Goal: Information Seeking & Learning: Compare options

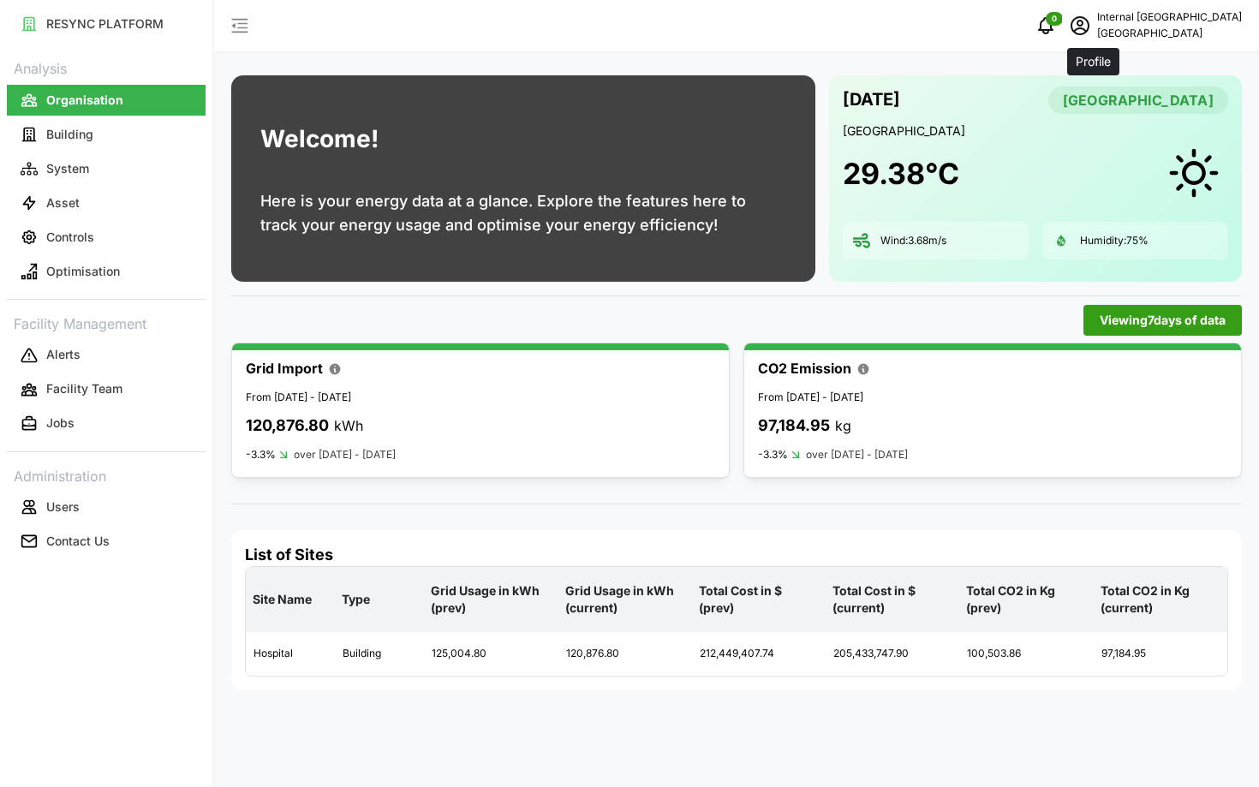
click at [1091, 37] on span "schedule" at bounding box center [1079, 25] width 33 height 33
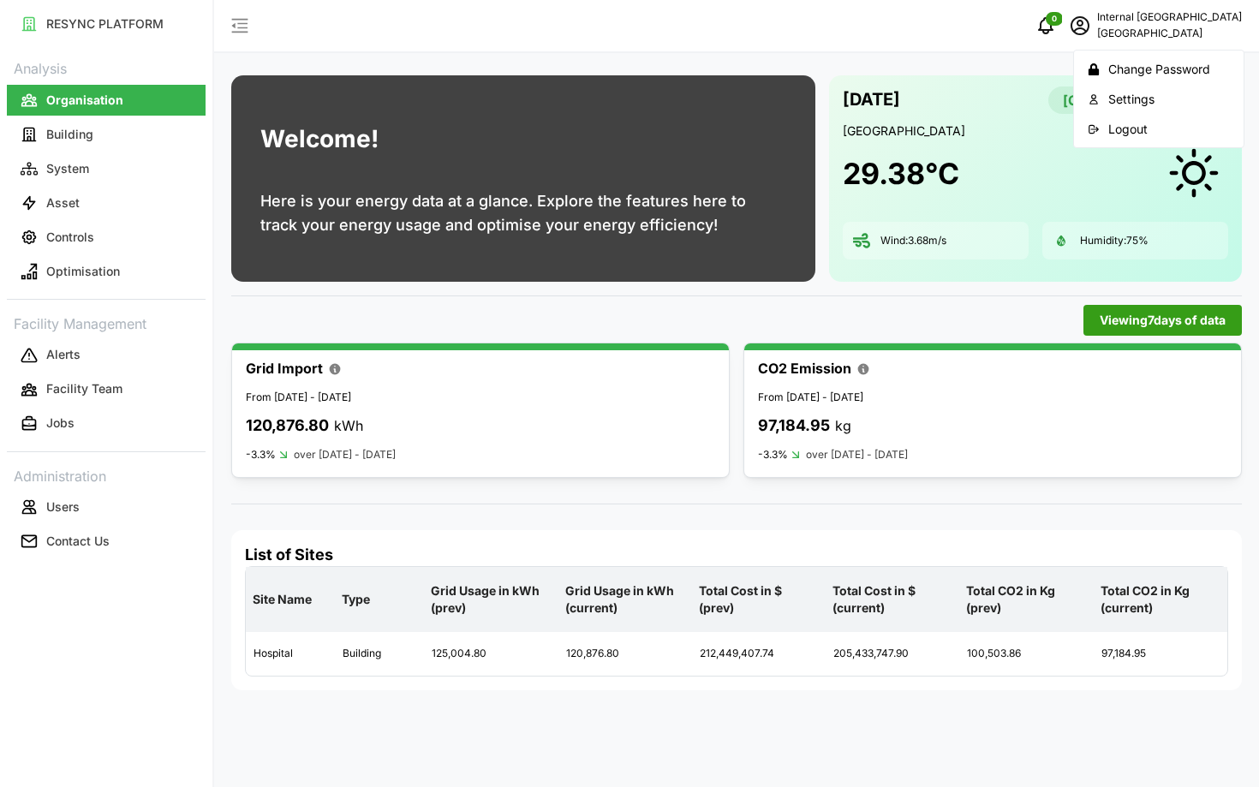
click at [1102, 128] on button "Logout" at bounding box center [1158, 129] width 163 height 30
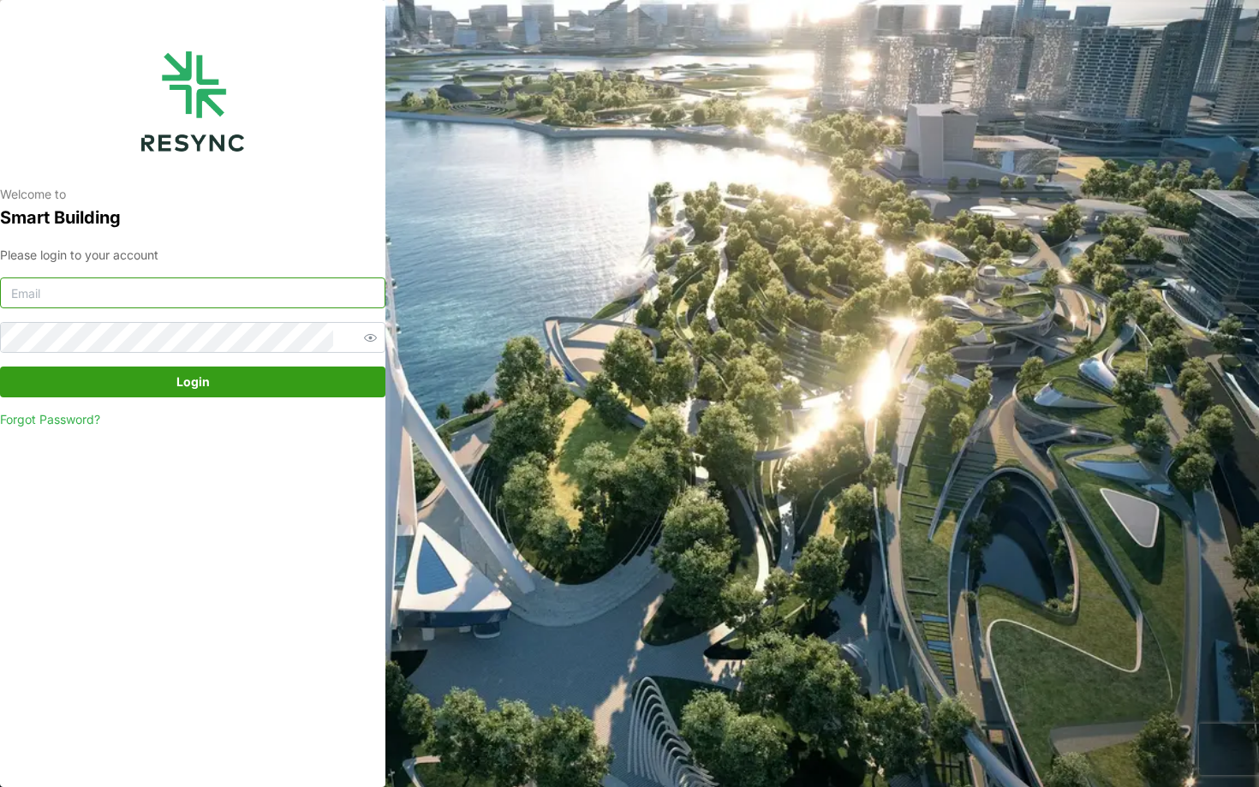
click at [253, 299] on input at bounding box center [192, 292] width 385 height 31
click at [555, 497] on div "Welcome to Smart Building Please login to your account Login Forgot Password?" at bounding box center [629, 393] width 1259 height 787
click at [176, 295] on input "nhs_internal@resynctech.com" at bounding box center [192, 292] width 385 height 31
type input "changi_airport_group_display@resynctech.com"
click at [232, 390] on span "Login" at bounding box center [192, 381] width 353 height 29
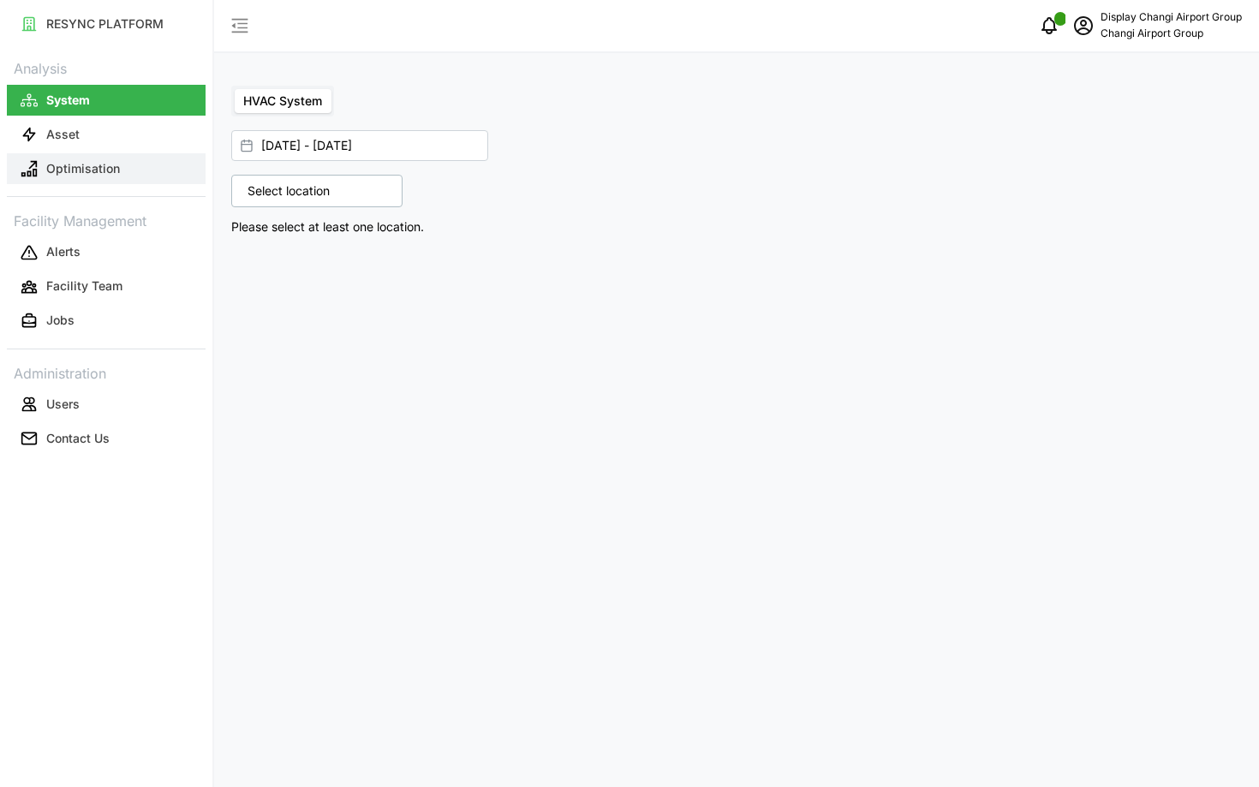
click at [48, 165] on p "Optimisation" at bounding box center [83, 168] width 74 height 17
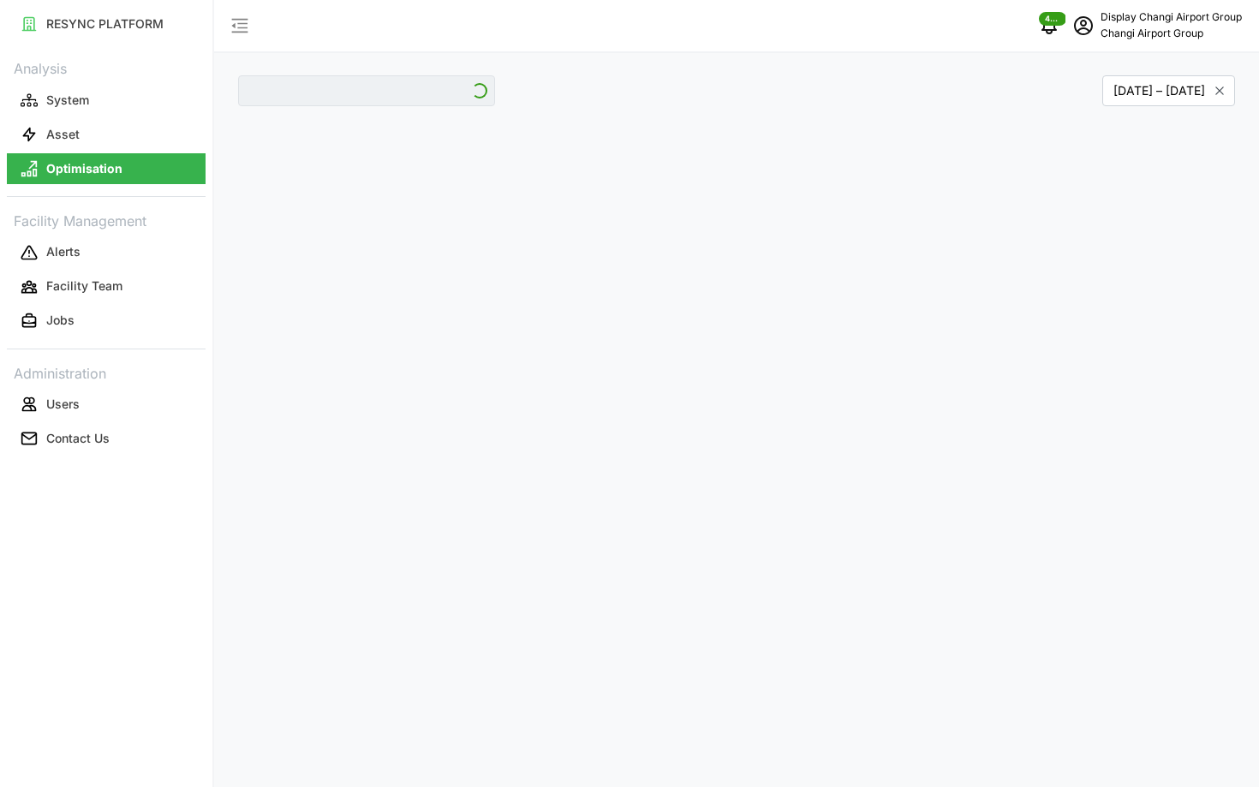
type input "Jewel"
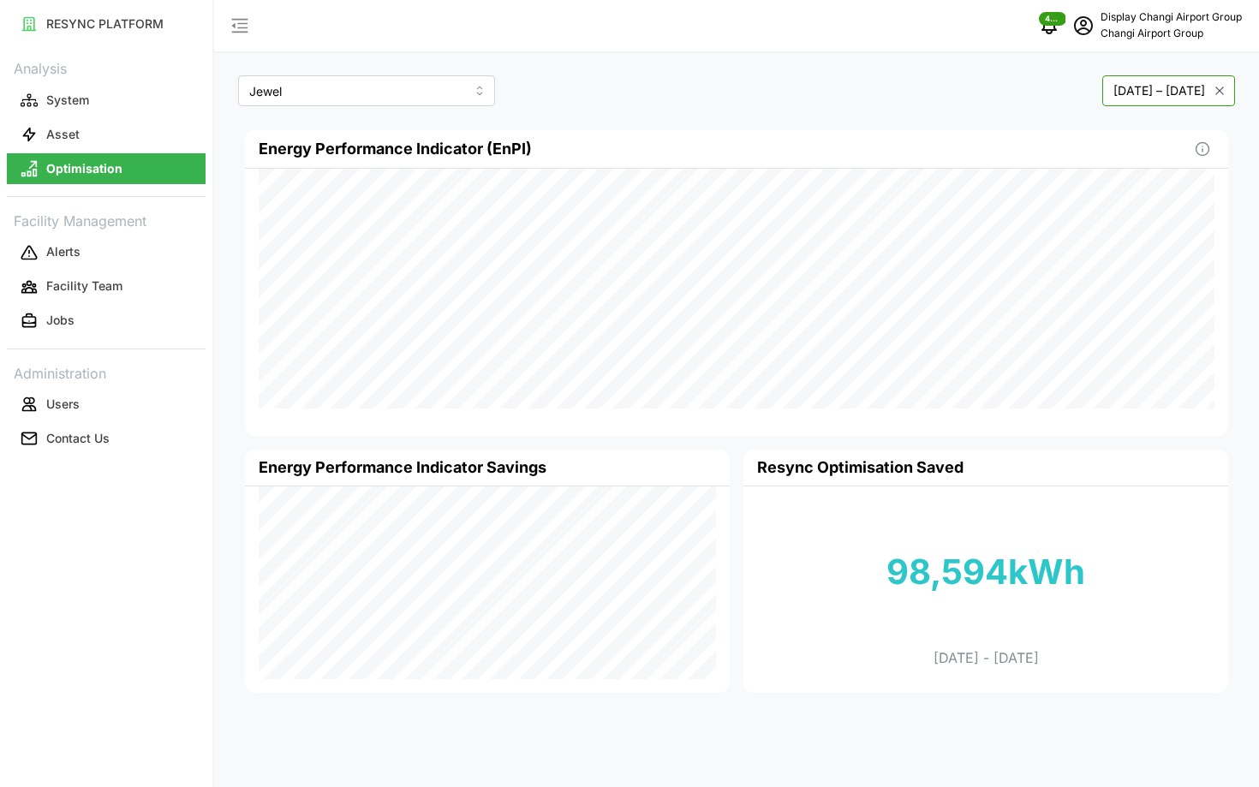
click at [1102, 83] on button "May 2025 – October 2025" at bounding box center [1168, 90] width 133 height 31
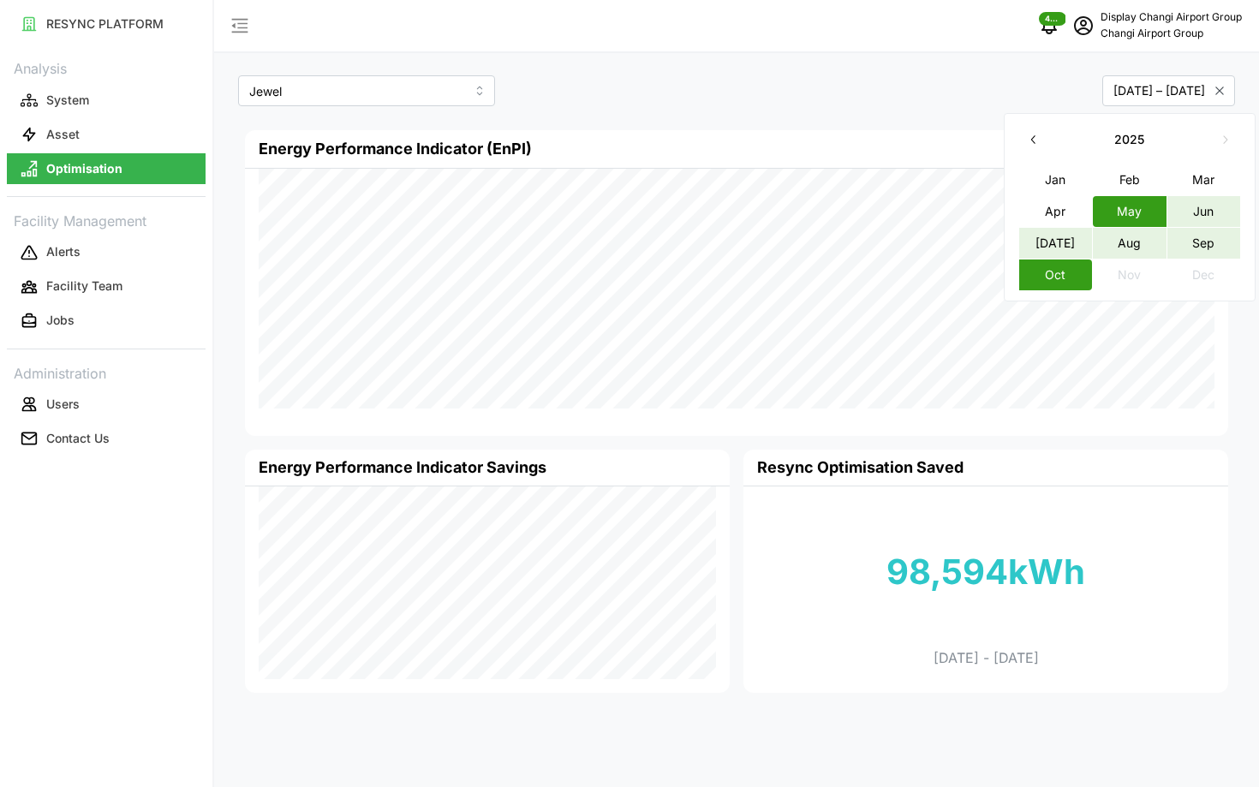
click at [1048, 207] on button "Apr" at bounding box center [1055, 211] width 74 height 31
click at [1057, 265] on button "Oct" at bounding box center [1055, 274] width 74 height 31
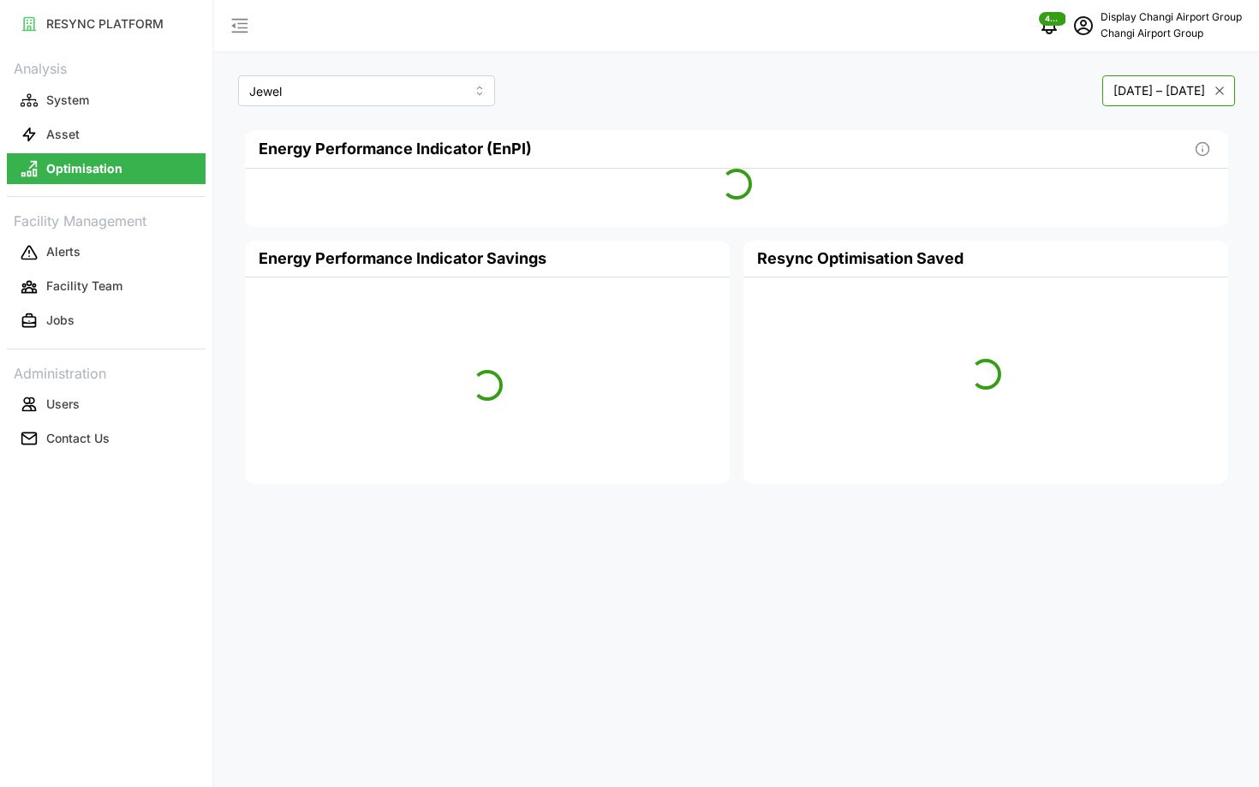
click at [1102, 87] on button "April 2025 – October 2025" at bounding box center [1168, 90] width 133 height 31
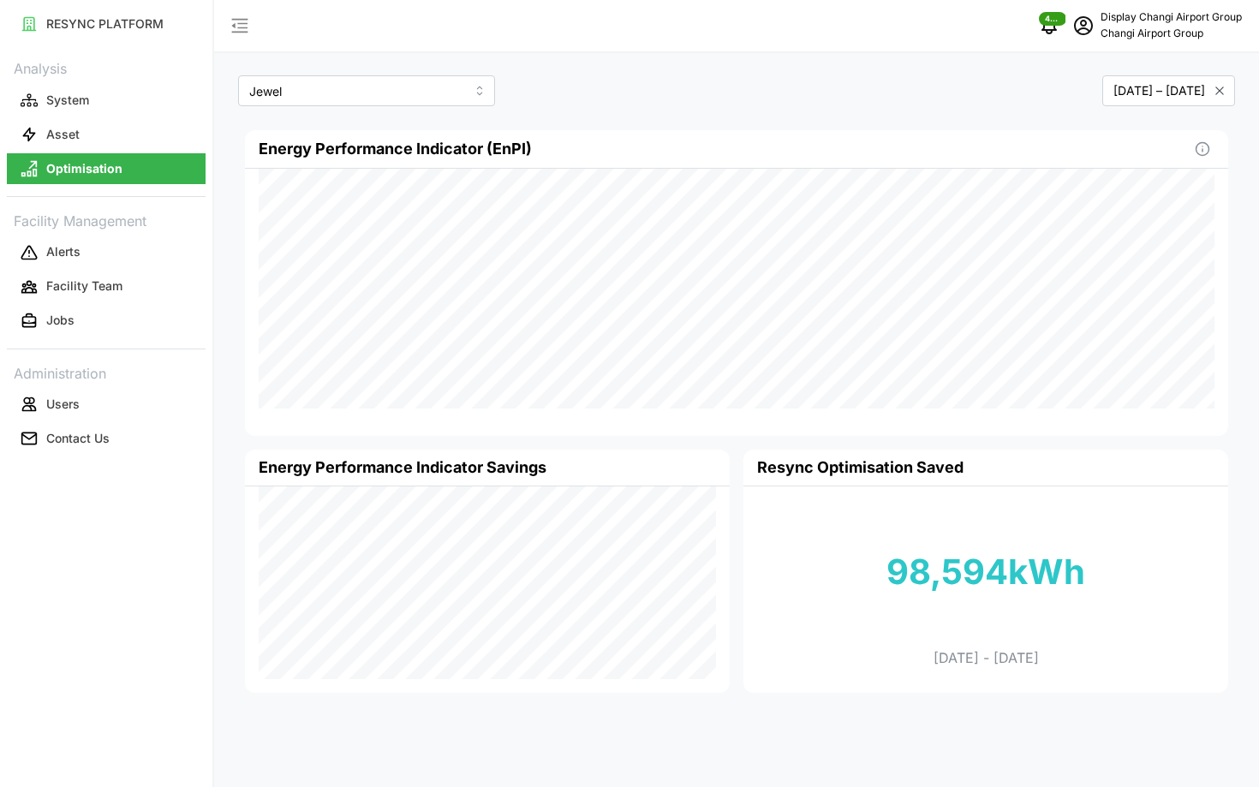
click at [1242, 423] on div "Jewel April 2025 – October 2025 Energy Performance Indicator (EnPI) Energy Perf…" at bounding box center [736, 393] width 1045 height 787
click at [1113, 86] on button "April 2025 – October 2025" at bounding box center [1168, 90] width 133 height 31
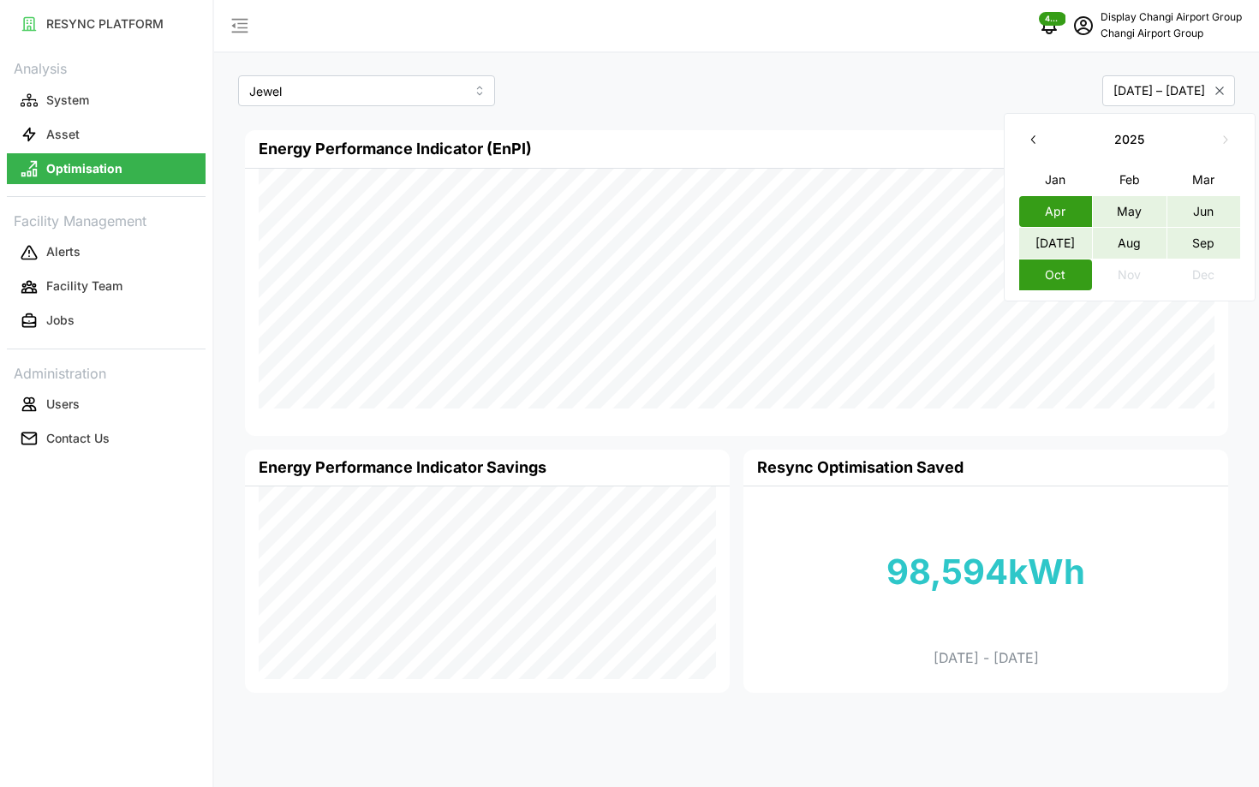
click at [1182, 182] on button "Mar" at bounding box center [1203, 179] width 74 height 31
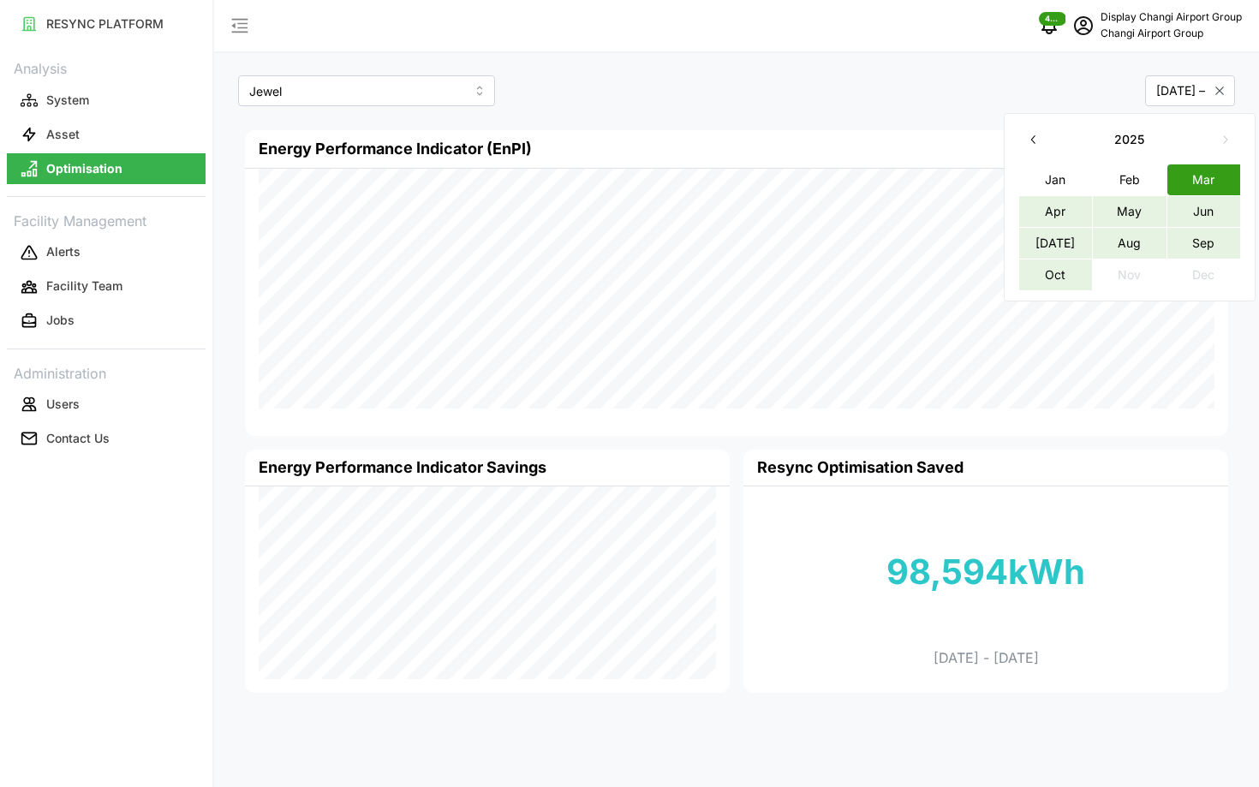
click at [1042, 285] on button "Oct" at bounding box center [1055, 274] width 74 height 31
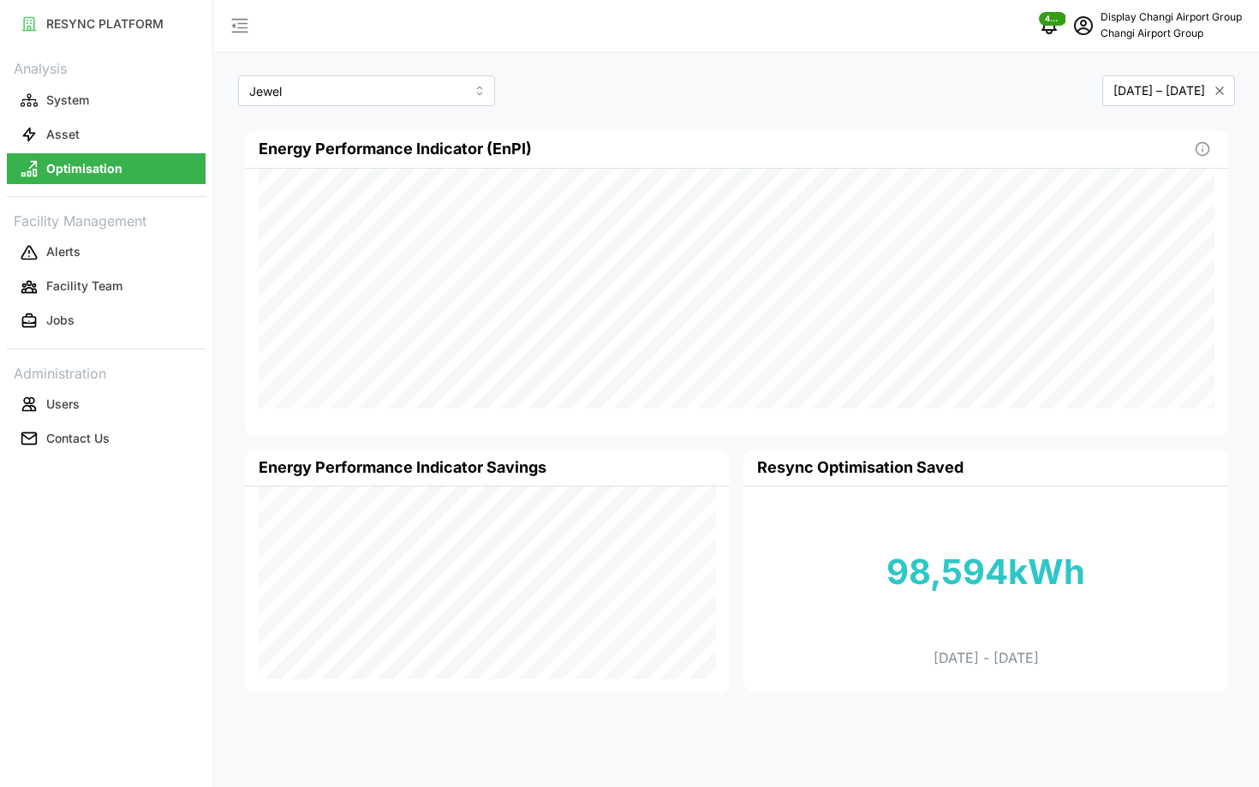
click at [1087, 30] on icon "schedule" at bounding box center [1083, 25] width 19 height 19
click at [1093, 128] on icon "button" at bounding box center [1088, 129] width 12 height 12
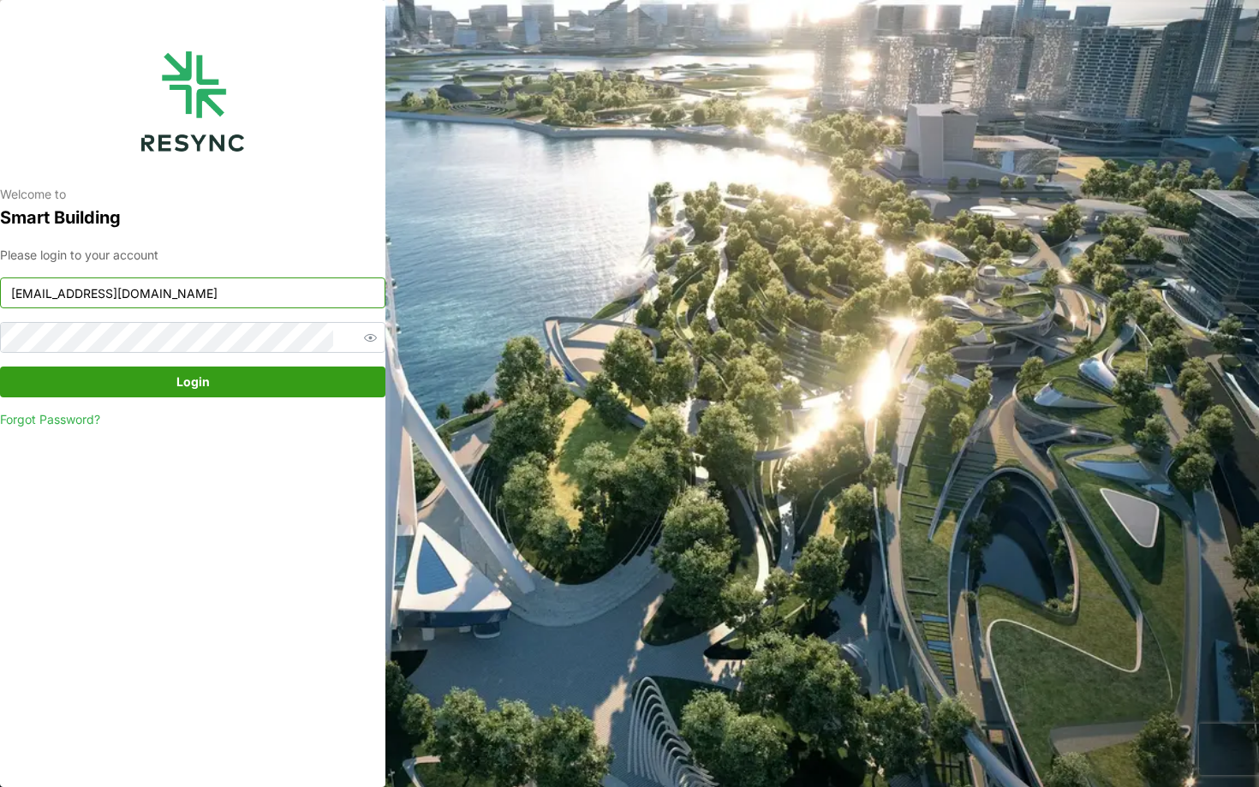
click at [234, 294] on input "changi_airport_group_display@resynctech.com" at bounding box center [192, 292] width 385 height 31
type input "nhs_internal@resynctech.com"
click at [259, 372] on span "Login" at bounding box center [192, 381] width 353 height 29
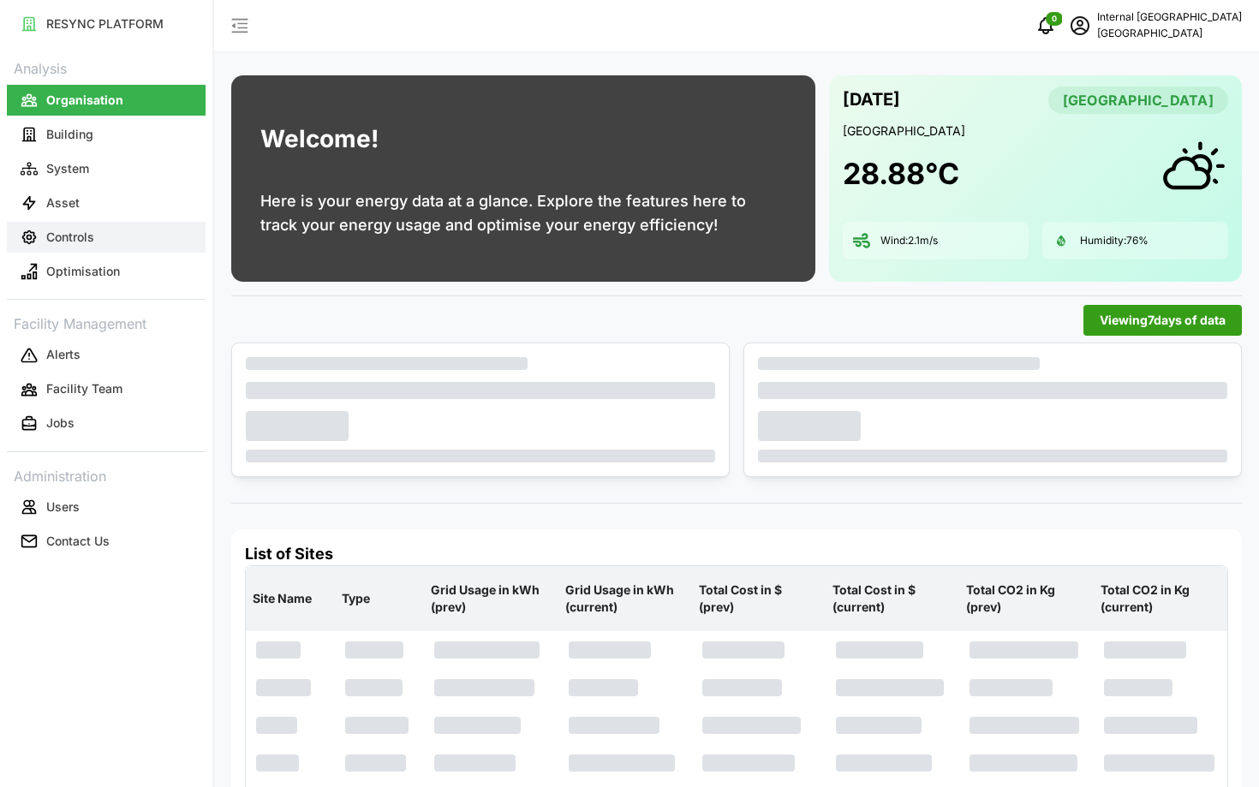
click at [112, 236] on button "Controls" at bounding box center [106, 237] width 199 height 31
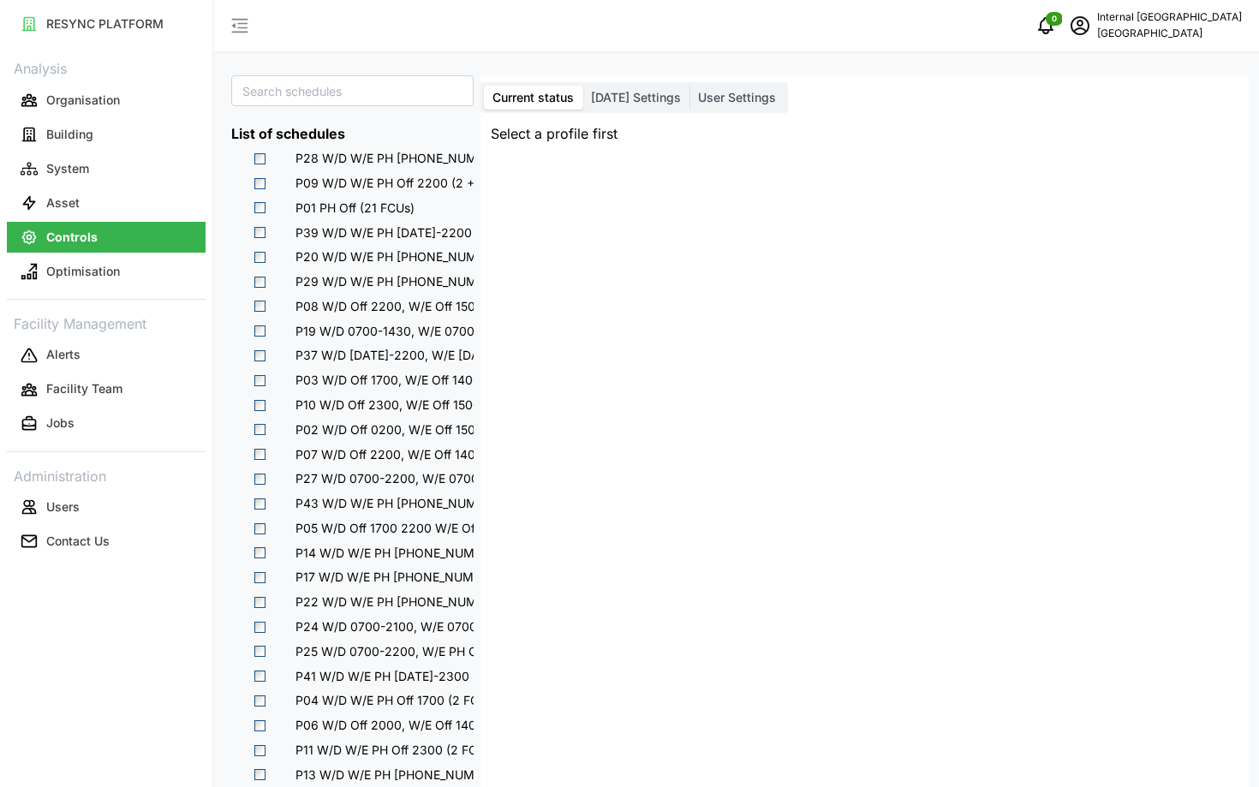
click at [630, 96] on span "[DATE] Settings" at bounding box center [636, 97] width 90 height 15
click at [582, 86] on input "[DATE] Settings" at bounding box center [582, 86] width 0 height 0
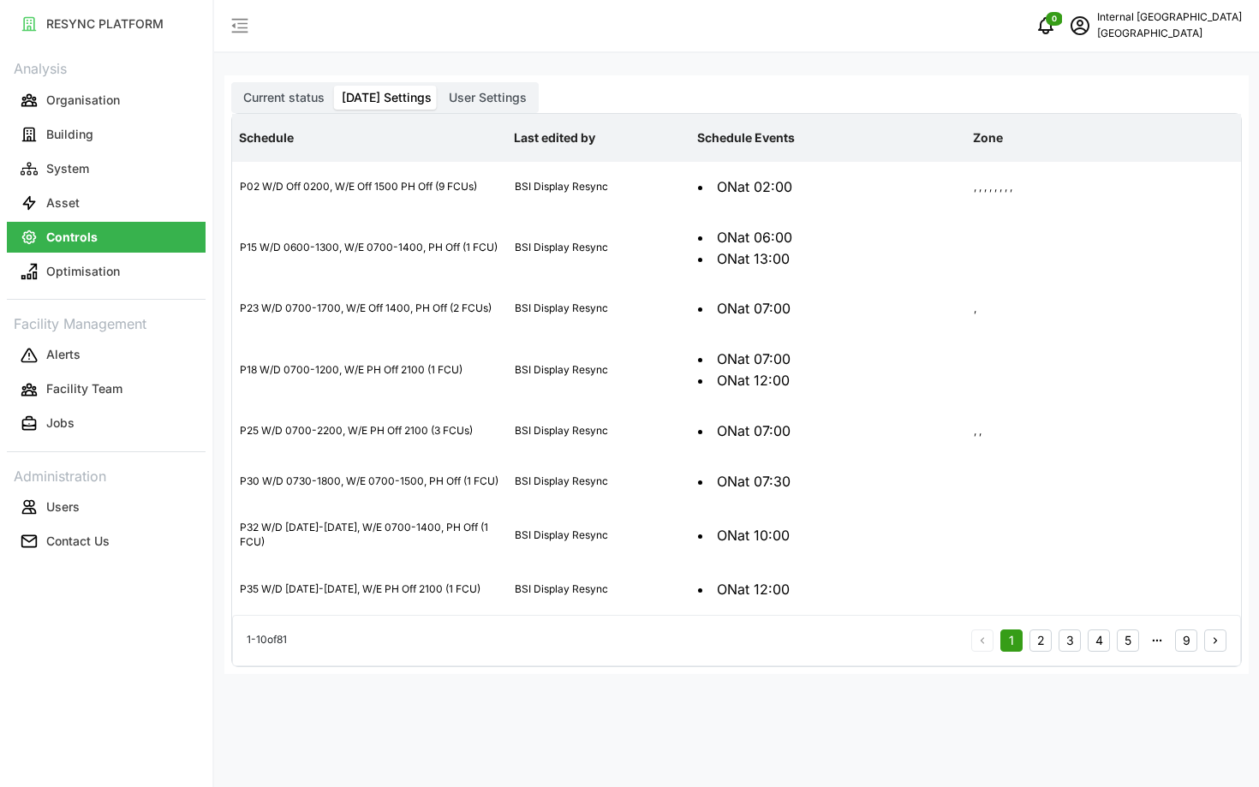
click at [484, 80] on div "Current status [DATE] Settings User Settings Schedule Last edited by Schedule E…" at bounding box center [736, 374] width 1024 height 599
click at [470, 89] on label "User Settings" at bounding box center [487, 98] width 95 height 24
click at [440, 86] on input "User Settings" at bounding box center [440, 86] width 0 height 0
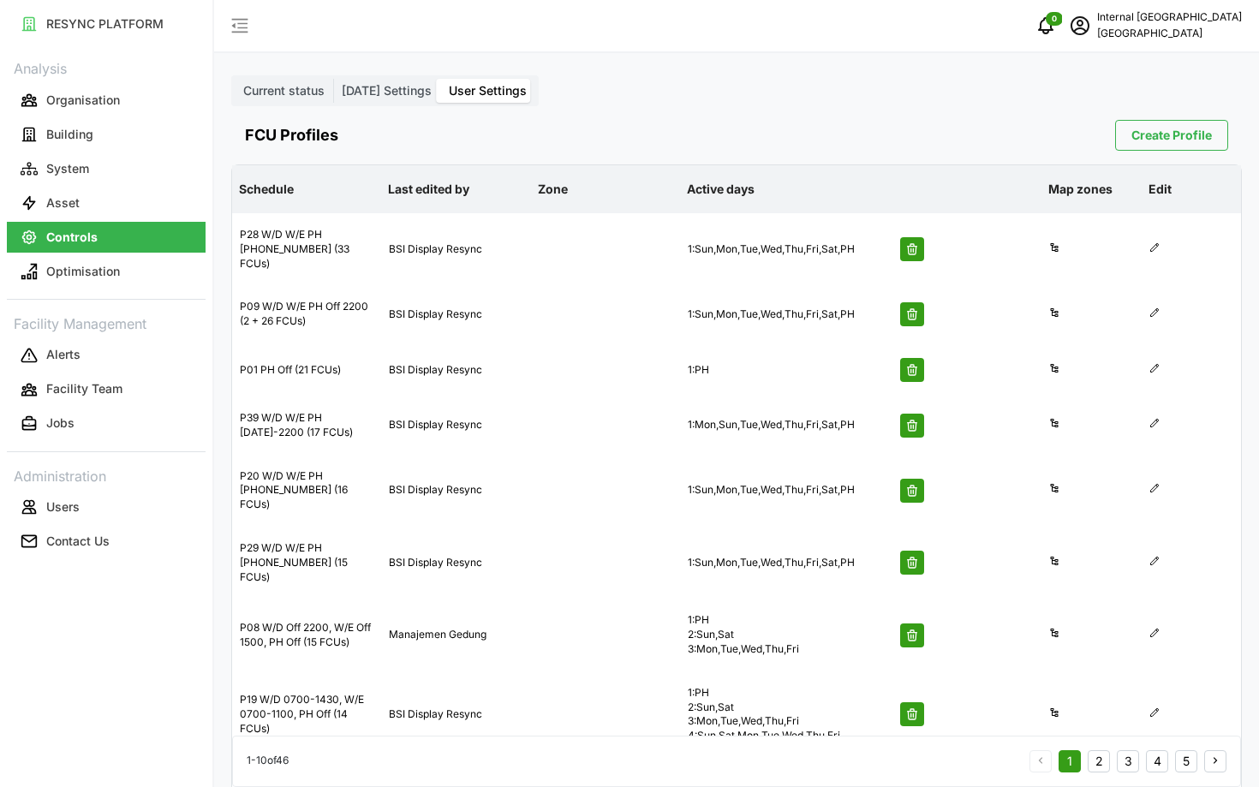
click at [286, 99] on label "Current status" at bounding box center [284, 91] width 98 height 24
click at [235, 79] on input "Current status" at bounding box center [235, 79] width 0 height 0
